Goal: Transaction & Acquisition: Subscribe to service/newsletter

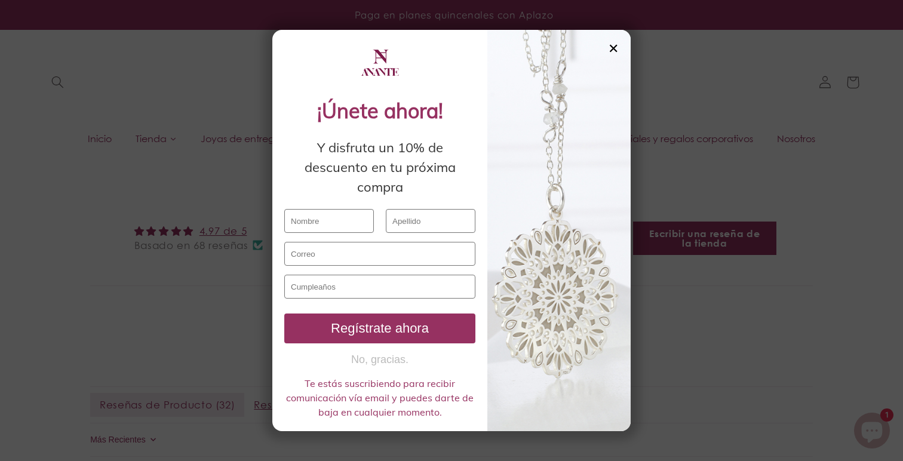
click at [345, 220] on input "text" at bounding box center [329, 221] width 90 height 24
type input "[PERSON_NAME]"
type input "[EMAIL_ADDRESS][DOMAIN_NAME]"
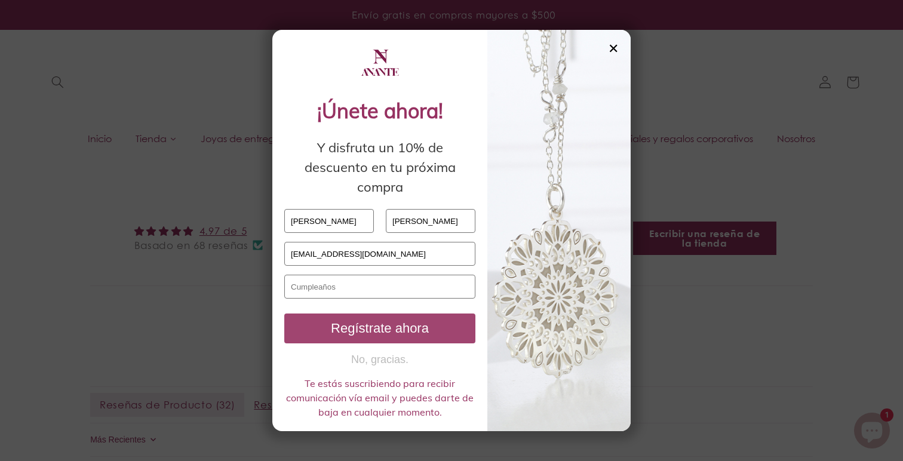
click at [380, 327] on div "Regístrate ahora" at bounding box center [380, 329] width 182 height 16
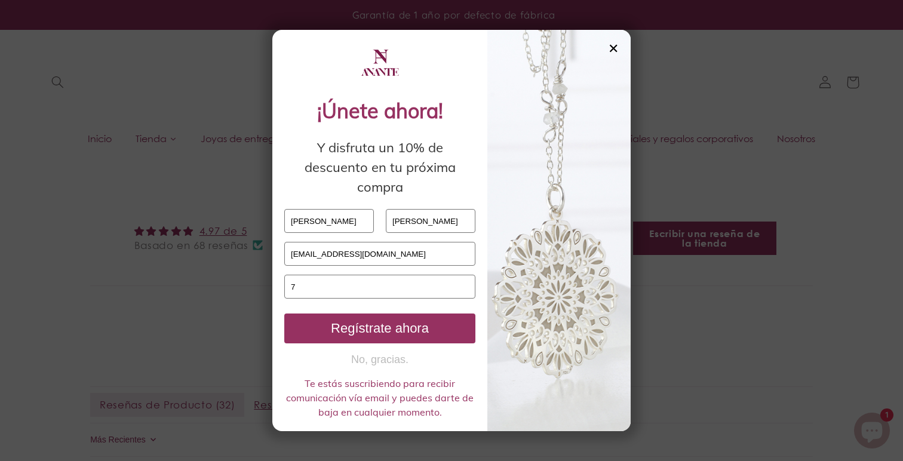
type input "7"
click at [402, 303] on div "¡Únete ahora! Y disfruta un 10% de descuento en tu próxima compra [PERSON_NAME]…" at bounding box center [379, 258] width 191 height 324
click at [398, 293] on input "text" at bounding box center [379, 287] width 191 height 24
type input "7"
type input "1"
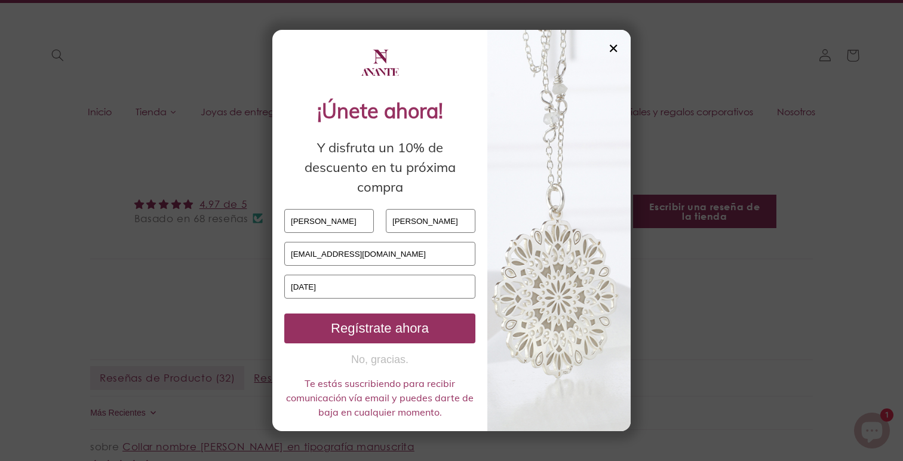
scroll to position [43, 0]
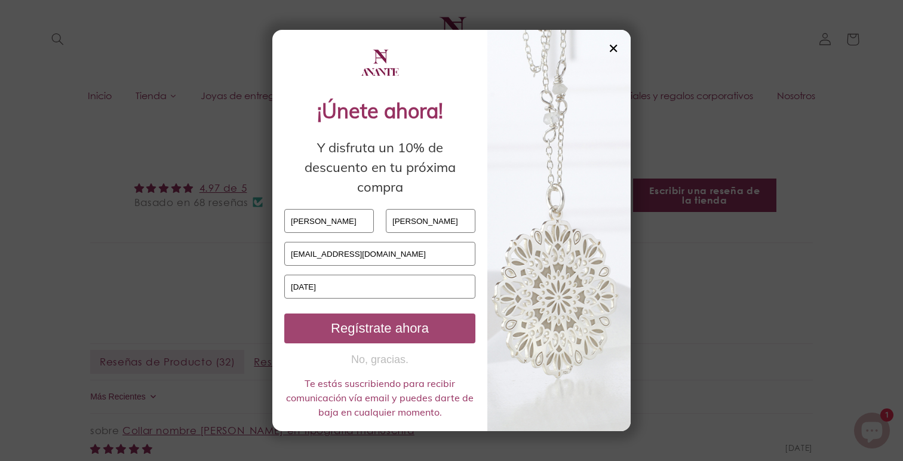
type input "[DATE]"
click at [437, 332] on div "Regístrate ahora" at bounding box center [380, 329] width 182 height 16
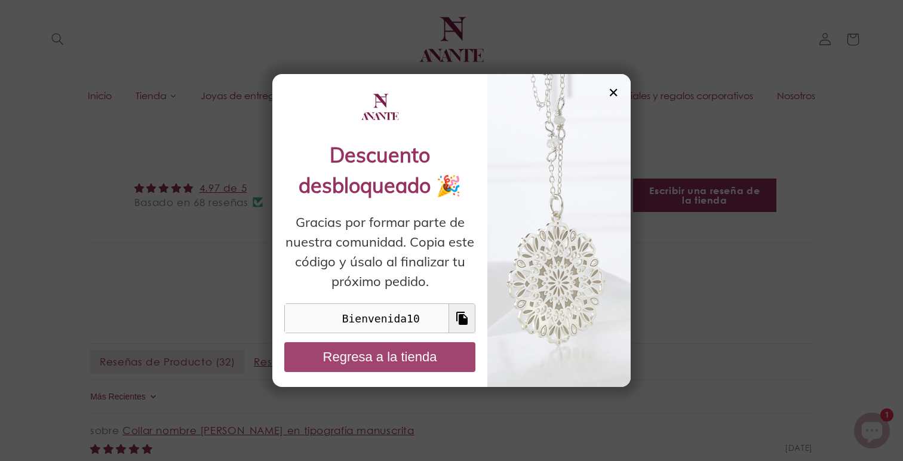
click at [426, 363] on button "Regresa a la tienda" at bounding box center [379, 357] width 191 height 30
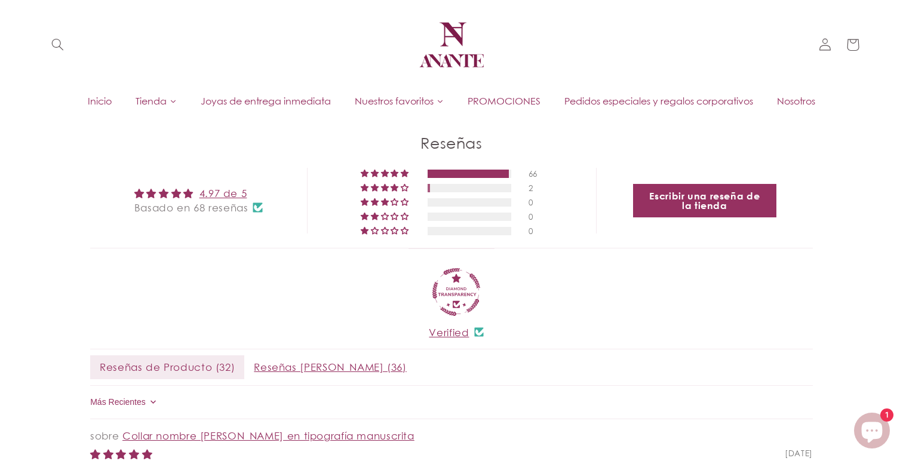
scroll to position [39, 0]
click at [280, 103] on span "Joyas de entrega inmediata" at bounding box center [266, 99] width 130 height 13
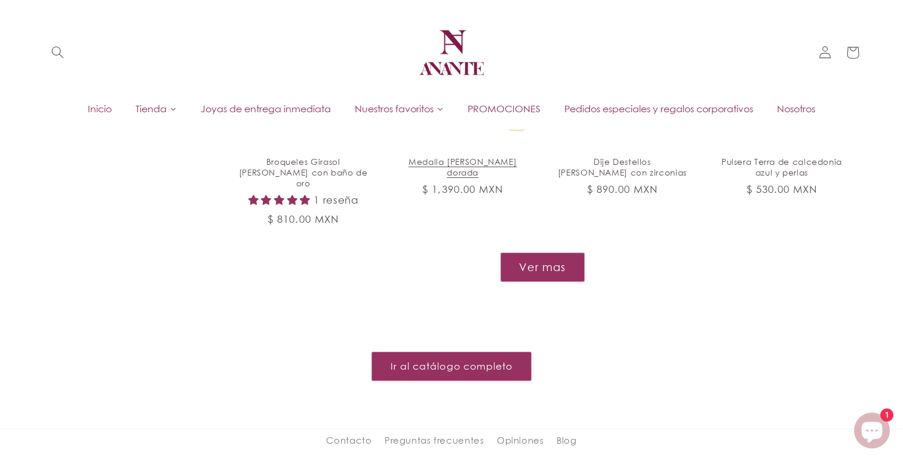
scroll to position [1246, 0]
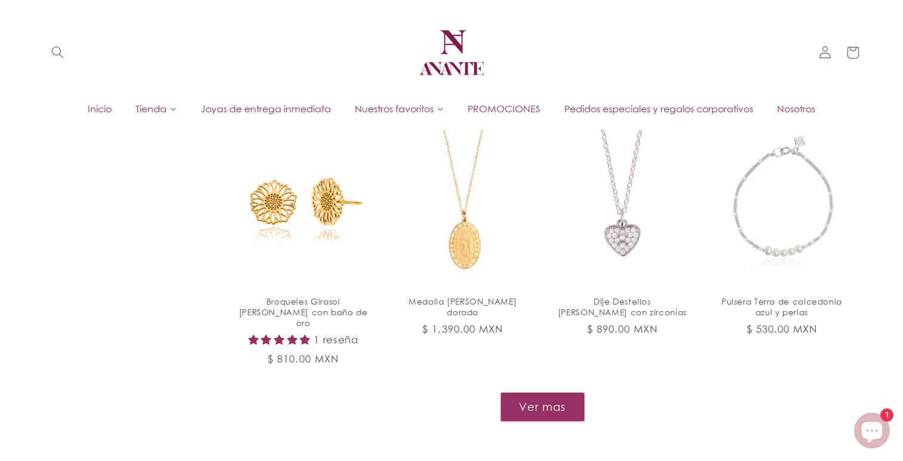
click at [548, 392] on button "Ver mas" at bounding box center [542, 406] width 84 height 29
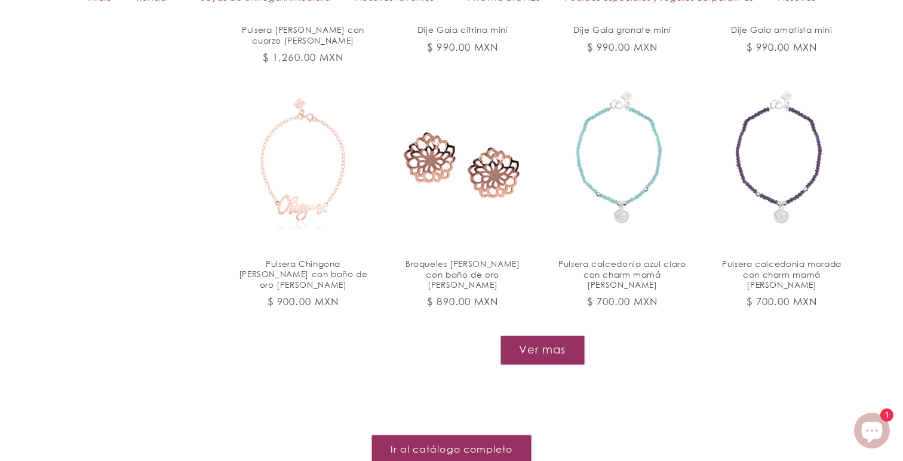
scroll to position [2279, 0]
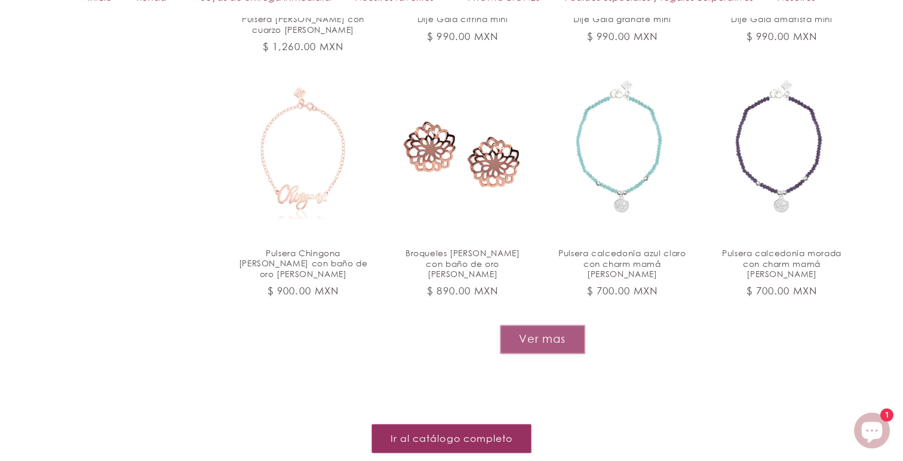
click at [551, 325] on button "Ver mas" at bounding box center [542, 339] width 85 height 29
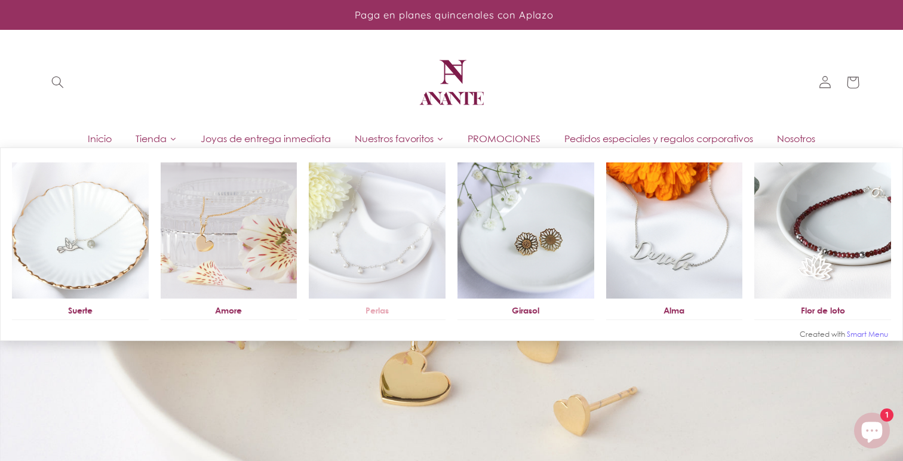
scroll to position [0, 0]
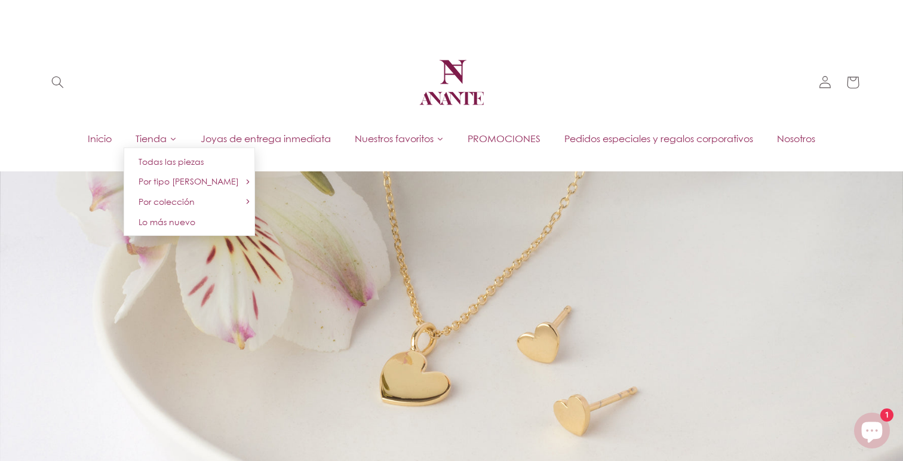
click at [151, 138] on span "Tienda" at bounding box center [151, 138] width 31 height 13
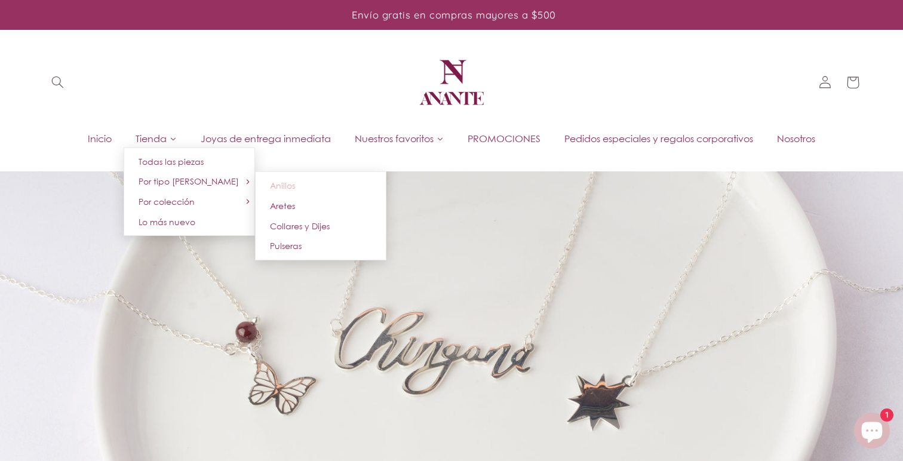
click at [286, 189] on span "Anillos" at bounding box center [282, 185] width 25 height 10
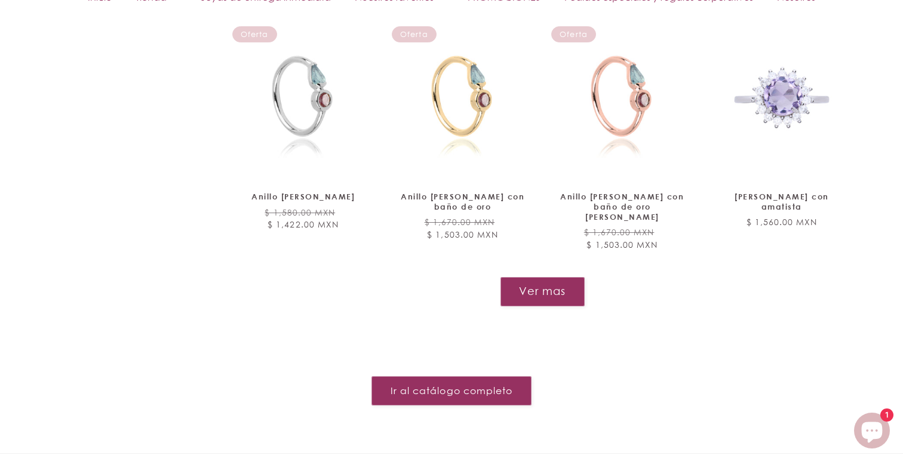
scroll to position [1387, 0]
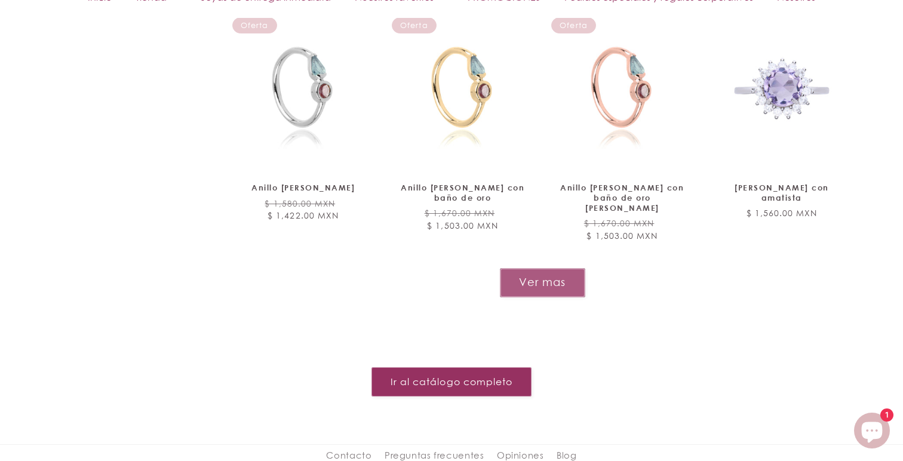
click at [558, 268] on button "Ver mas" at bounding box center [542, 282] width 85 height 29
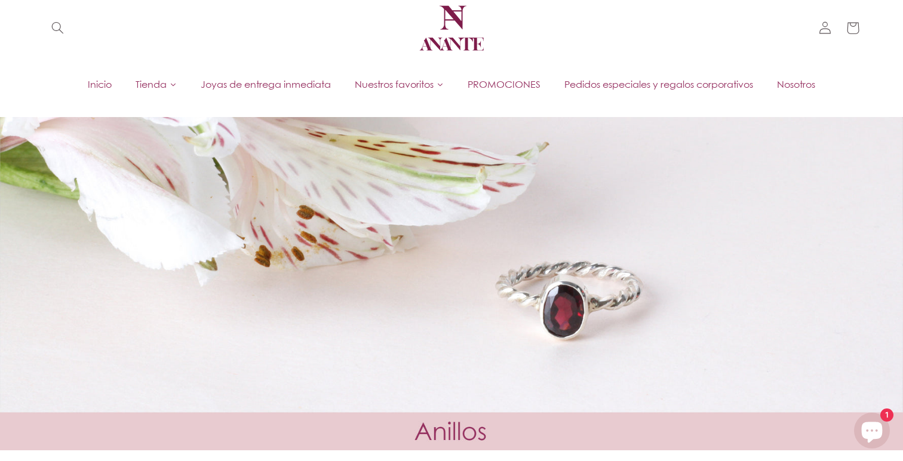
scroll to position [0, 0]
